Goal: Navigation & Orientation: Find specific page/section

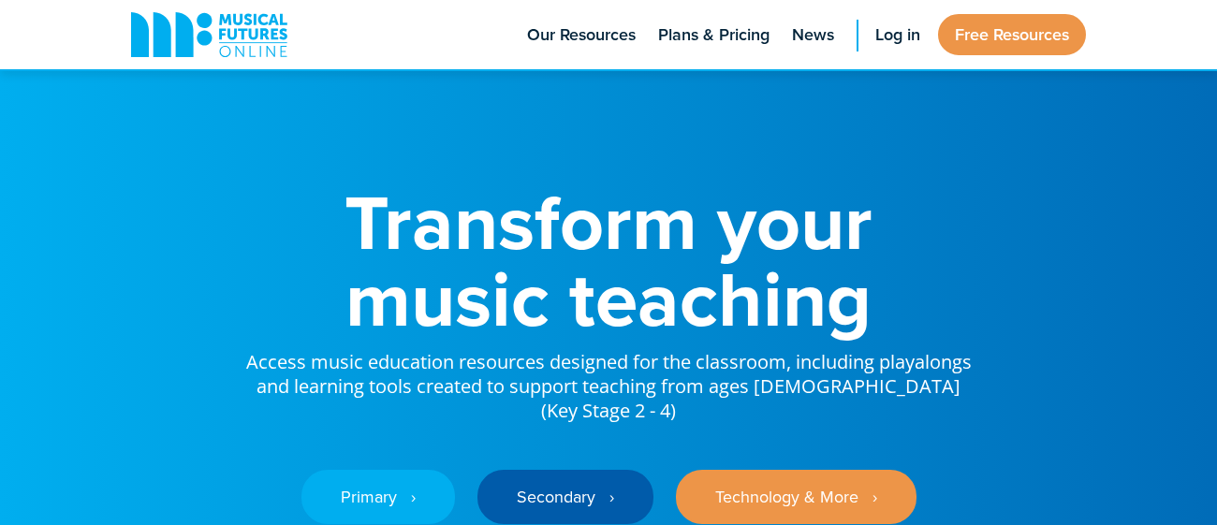
scroll to position [246, 0]
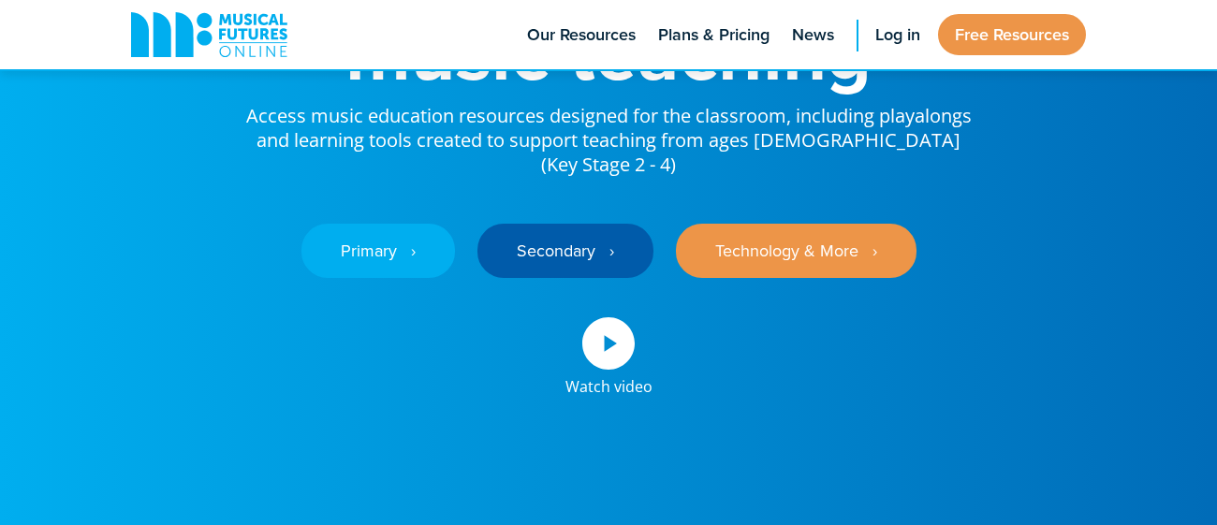
click at [536, 240] on link "Secondary ‎‏‏‎ ‎ ›" at bounding box center [565, 251] width 176 height 54
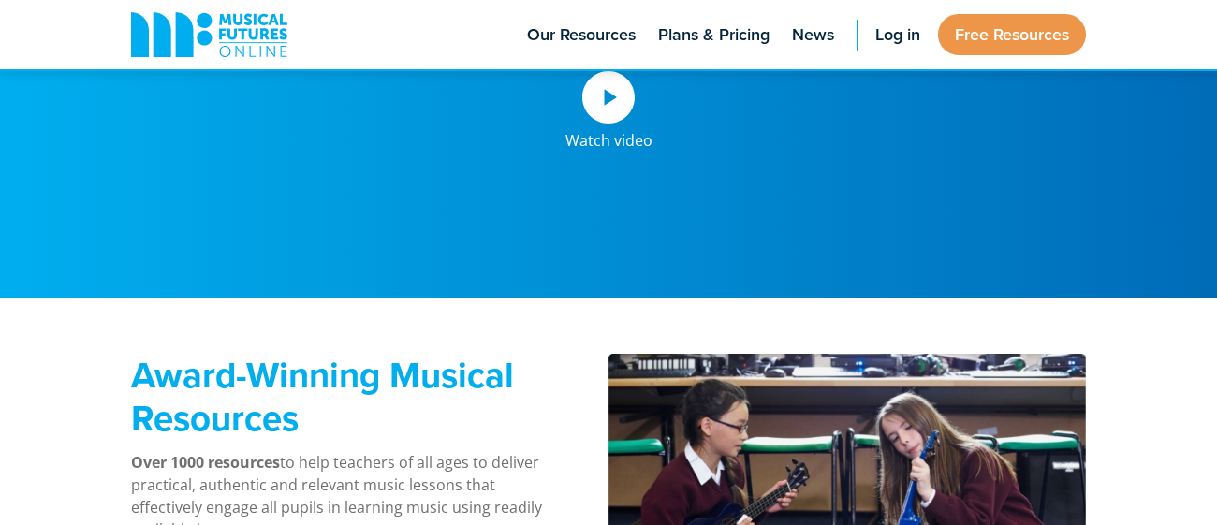
scroll to position [0, 0]
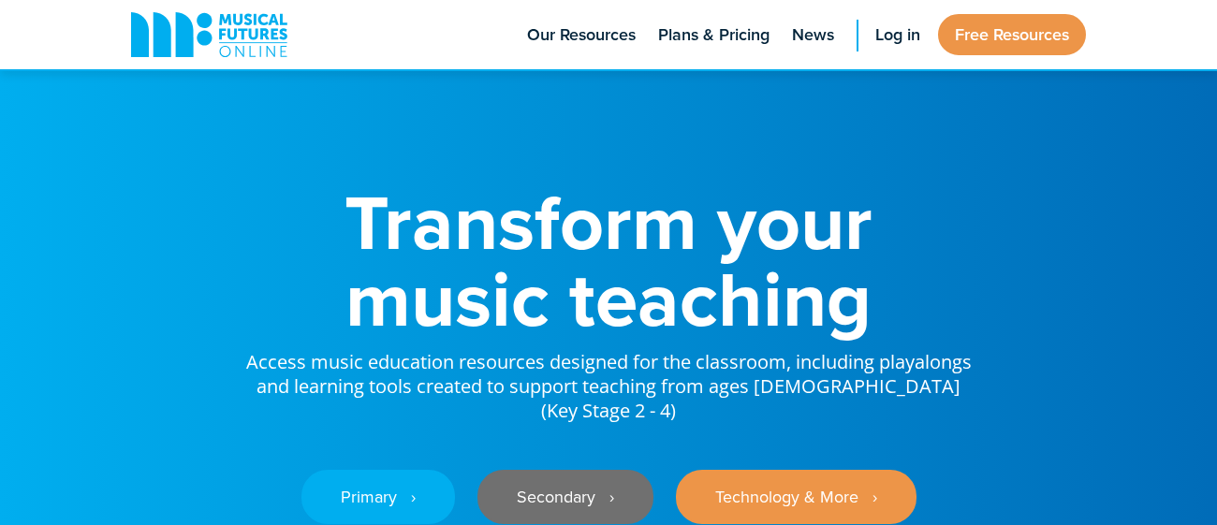
click at [559, 470] on link "Secondary ‎‏‏‎ ‎ ›" at bounding box center [565, 497] width 176 height 54
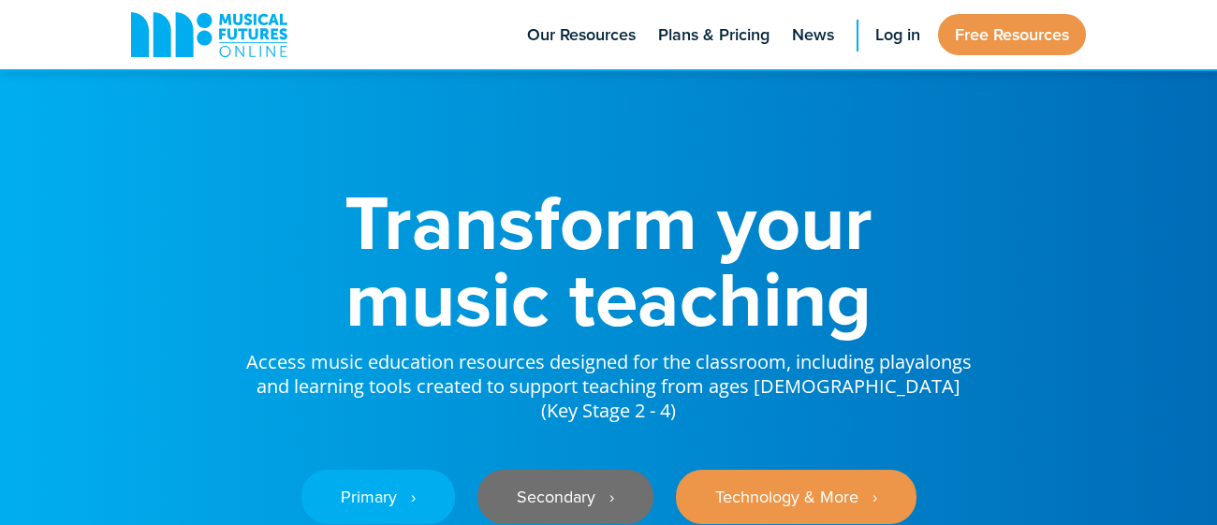
click at [559, 470] on link "Secondary ‎‏‏‎ ‎ ›" at bounding box center [565, 497] width 176 height 54
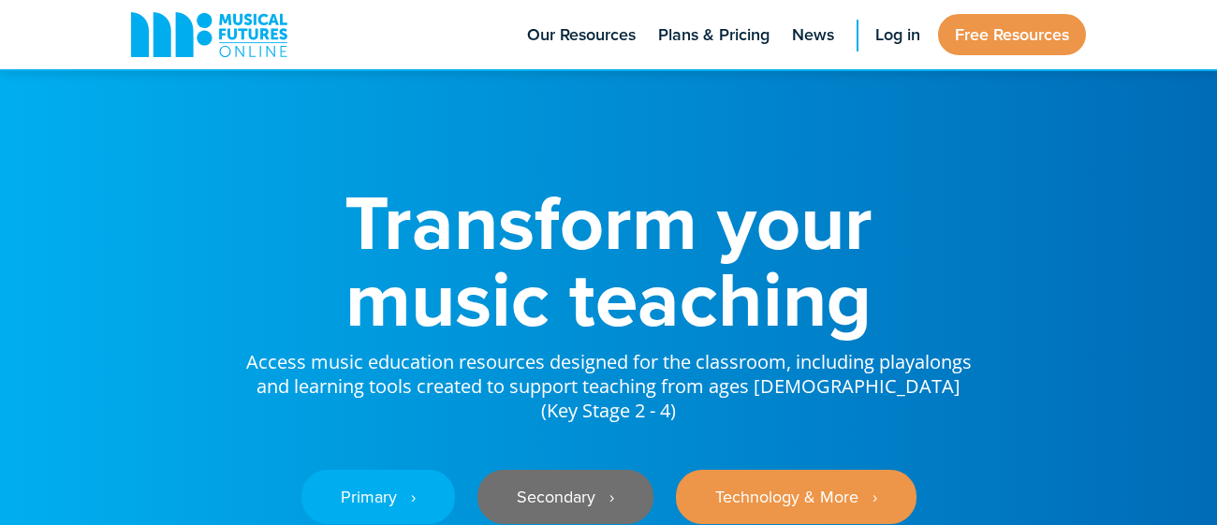
click at [559, 470] on link "Secondary ‎‏‏‎ ‎ ›" at bounding box center [565, 497] width 176 height 54
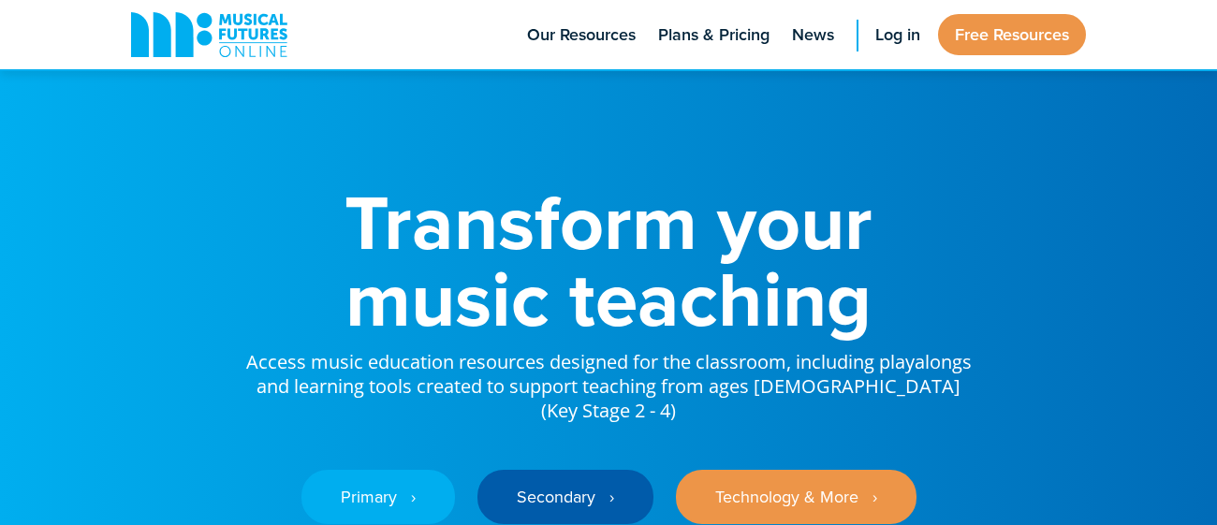
click at [568, 499] on div "Primary ‎‏‏‎ ‎ › Secondary ‎‏‏‎ ‎ › Technology & More ‎‏‏‎ ‎ ›" at bounding box center [608, 483] width 730 height 120
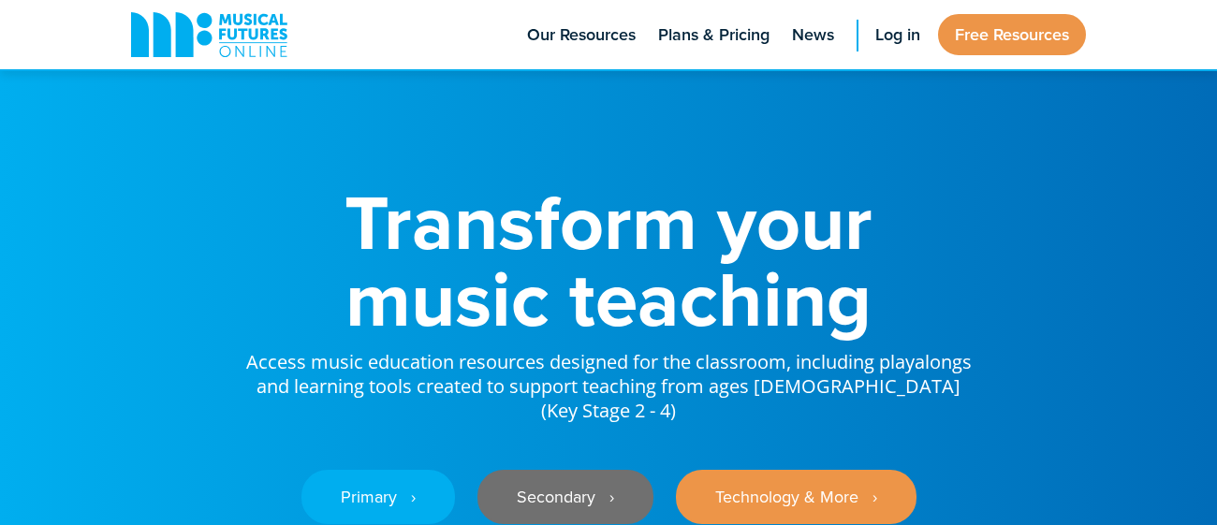
click at [565, 485] on link "Secondary ‎‏‏‎ ‎ ›" at bounding box center [565, 497] width 176 height 54
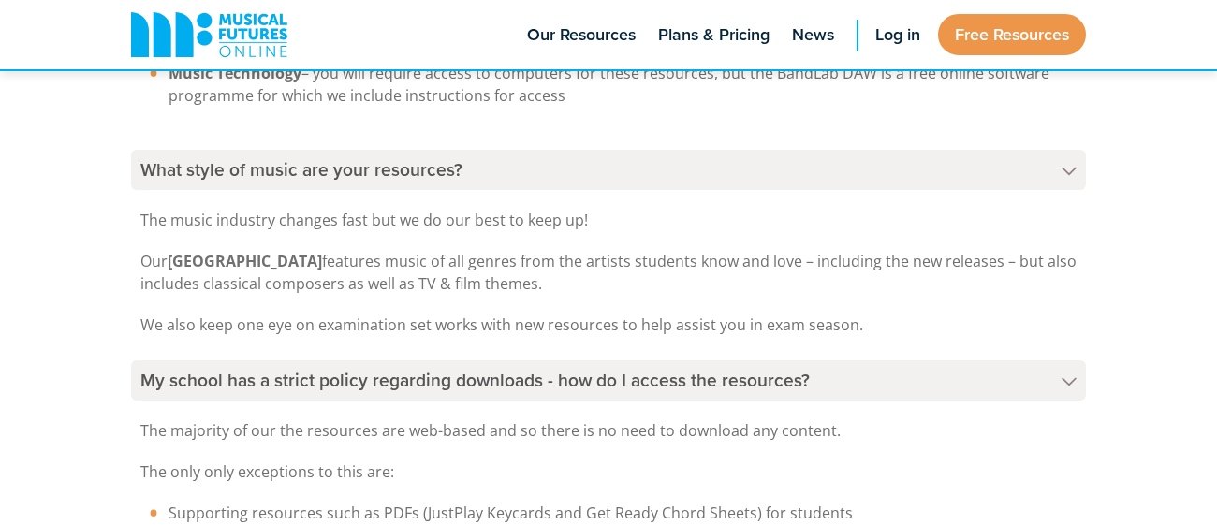
scroll to position [5153, 0]
